Goal: Check status: Check status

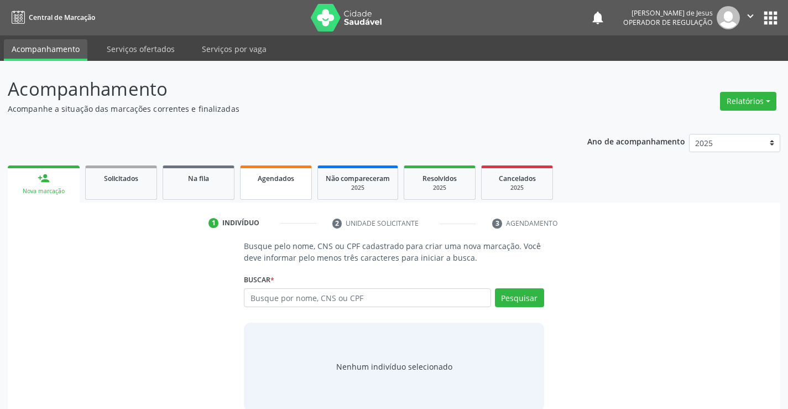
click at [278, 178] on span "Agendados" at bounding box center [276, 178] width 37 height 9
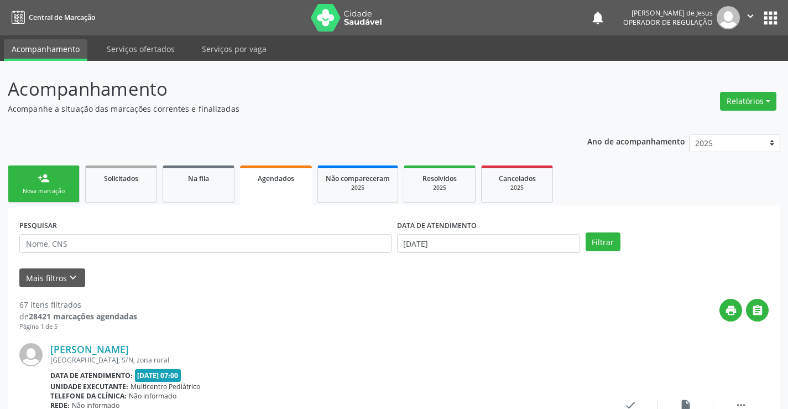
click at [339, 233] on div "PESQUISAR" at bounding box center [206, 238] width 378 height 43
click at [339, 239] on input "text" at bounding box center [205, 243] width 372 height 19
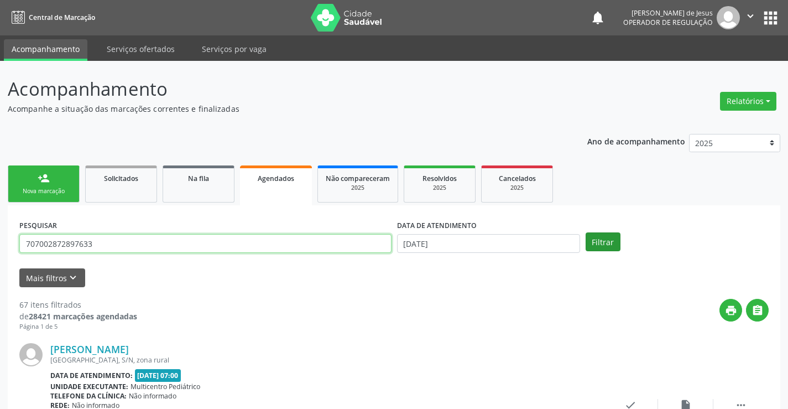
type input "707002872897633"
click at [609, 245] on button "Filtrar" at bounding box center [603, 241] width 35 height 19
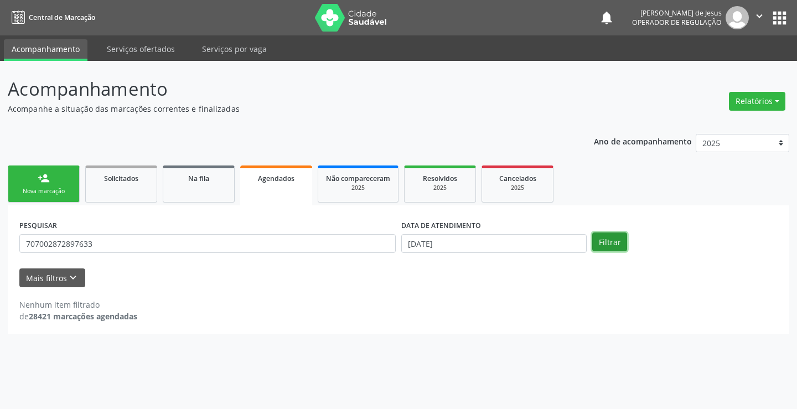
click at [608, 246] on button "Filtrar" at bounding box center [609, 241] width 35 height 19
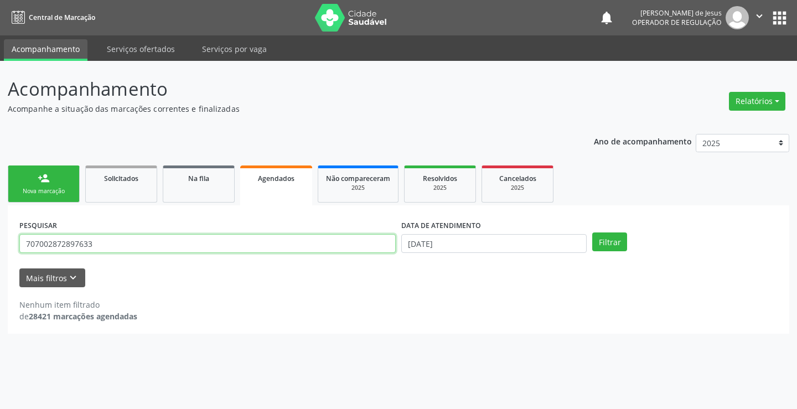
click at [324, 235] on input "707002872897633" at bounding box center [207, 243] width 376 height 19
click at [324, 242] on input "707002872897633" at bounding box center [207, 243] width 376 height 19
click at [325, 242] on input "707002872897633" at bounding box center [207, 243] width 376 height 19
type input "707002872897633"
click at [592, 232] on button "Filtrar" at bounding box center [609, 241] width 35 height 19
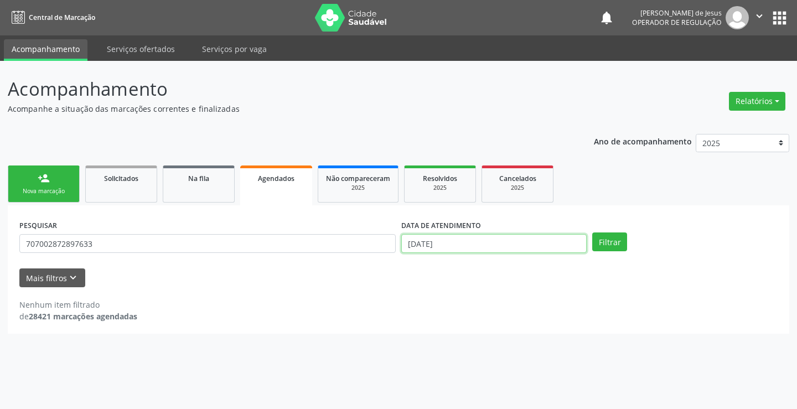
click at [426, 241] on input "[DATE]" at bounding box center [493, 243] width 185 height 19
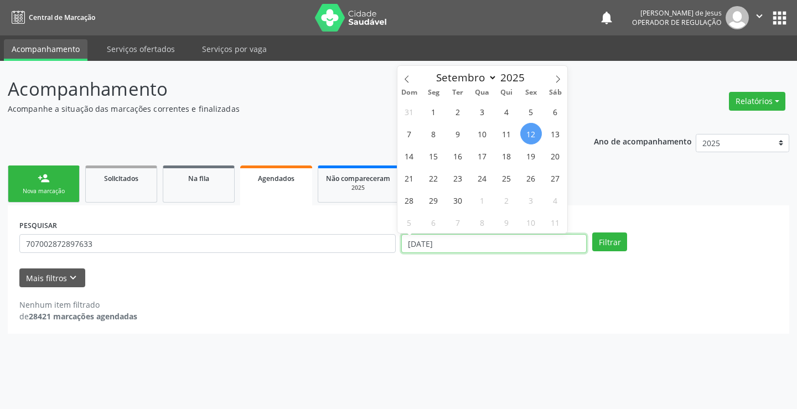
click at [426, 241] on input "[DATE]" at bounding box center [493, 243] width 185 height 19
click at [592, 232] on button "Filtrar" at bounding box center [609, 241] width 35 height 19
click at [613, 231] on div "PESQUISAR 707002872897633 DATA DE ATENDIMENTO Filtrar" at bounding box center [399, 238] width 764 height 43
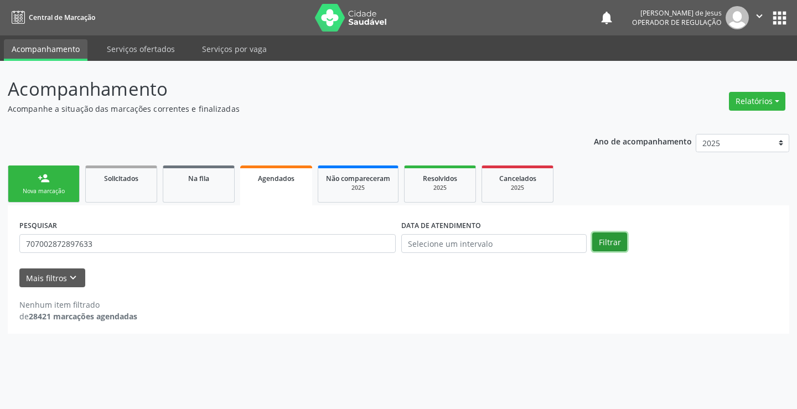
click at [611, 241] on button "Filtrar" at bounding box center [609, 241] width 35 height 19
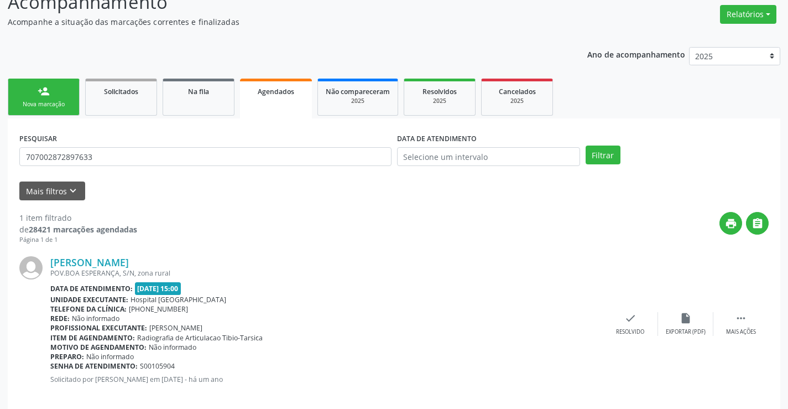
scroll to position [101, 0]
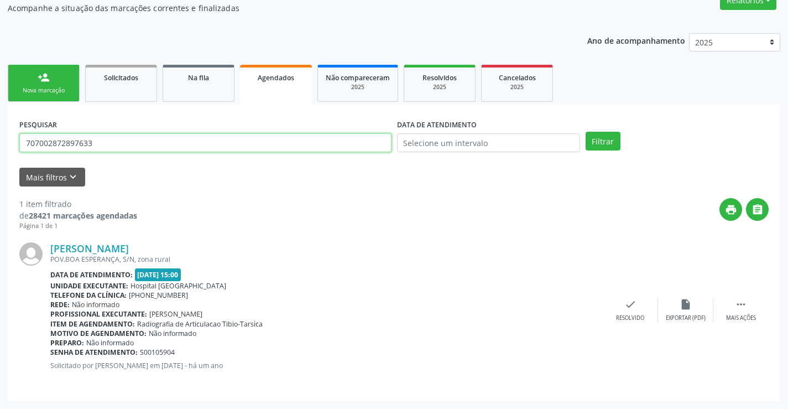
click at [232, 141] on input "707002872897633" at bounding box center [205, 142] width 372 height 19
type input "[PERSON_NAME]"
click at [586, 132] on button "Filtrar" at bounding box center [603, 141] width 35 height 19
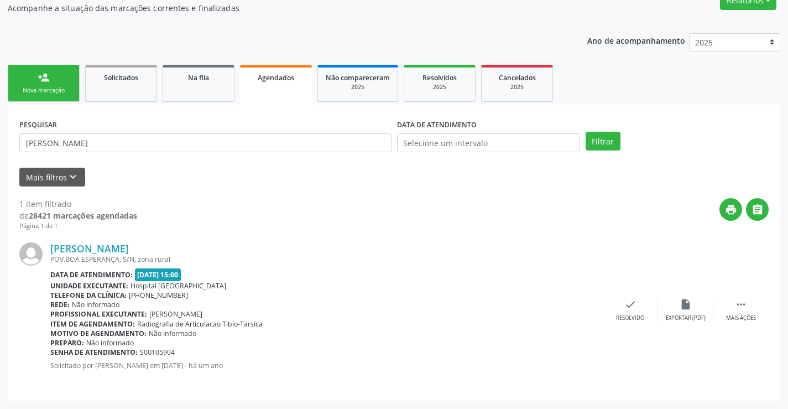
scroll to position [0, 0]
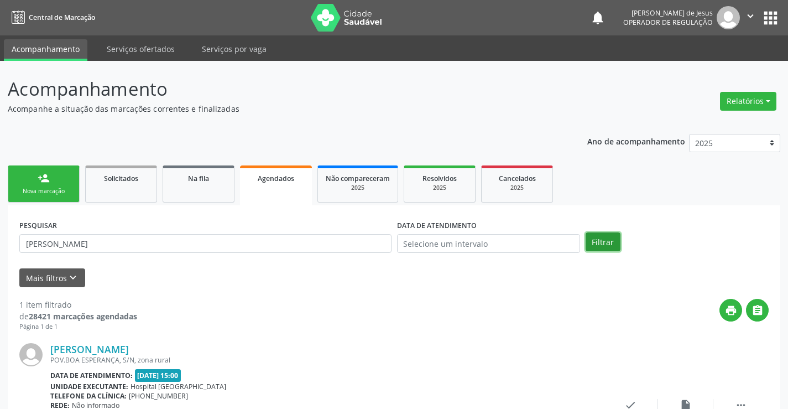
click at [606, 246] on button "Filtrar" at bounding box center [603, 241] width 35 height 19
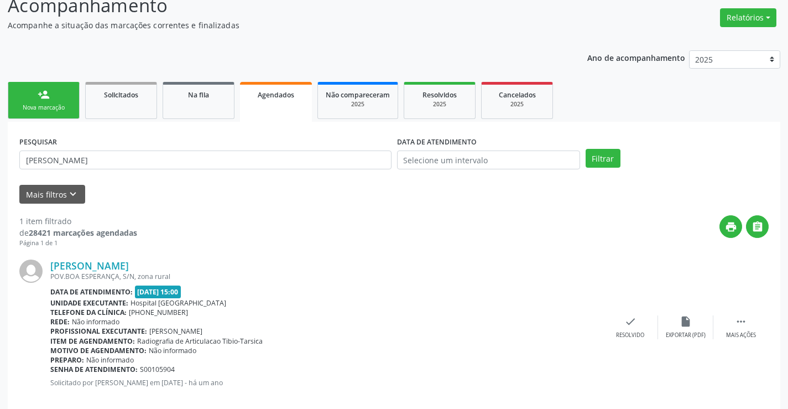
scroll to position [101, 0]
